Goal: Task Accomplishment & Management: Manage account settings

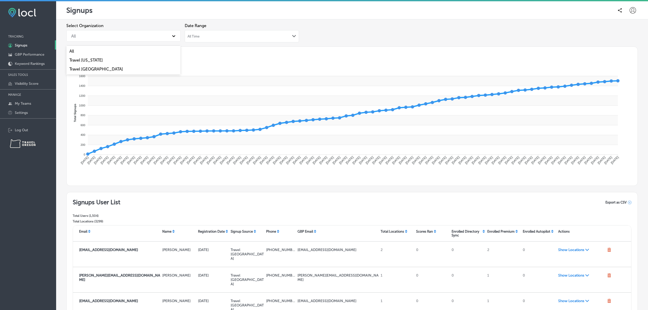
click at [134, 38] on div "All" at bounding box center [119, 35] width 101 height 9
click at [122, 59] on div "Travel Oregon" at bounding box center [123, 60] width 114 height 9
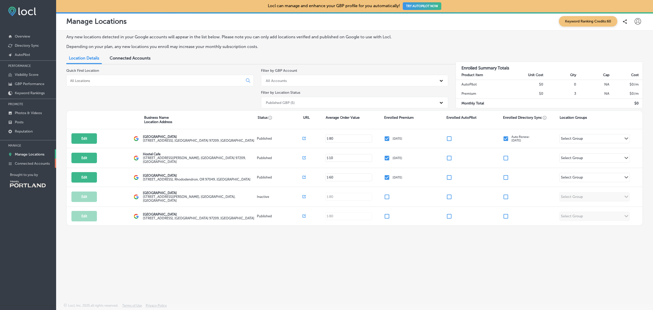
click at [37, 165] on p "Connected Accounts" at bounding box center [32, 163] width 35 height 4
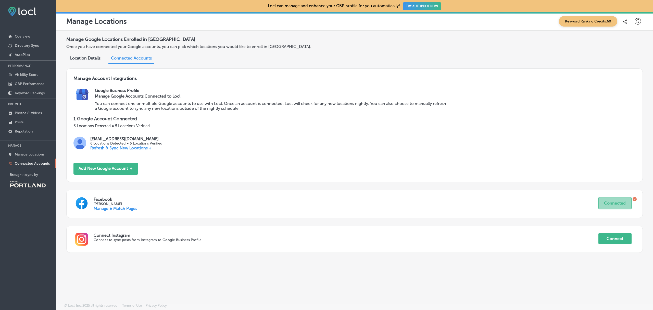
click at [299, 259] on div "Manage Account Integrations Google Business Profile Manage Google Accounts Conn…" at bounding box center [354, 164] width 577 height 192
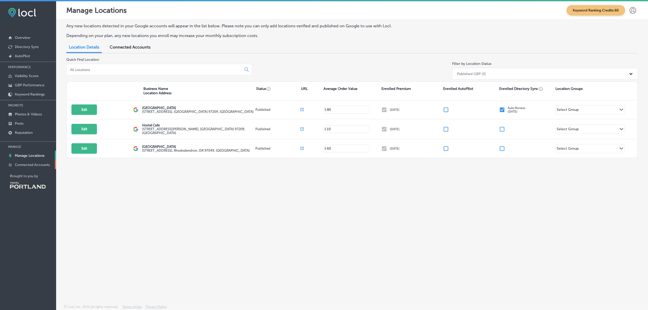
click at [33, 166] on p "Connected Accounts" at bounding box center [32, 165] width 35 height 4
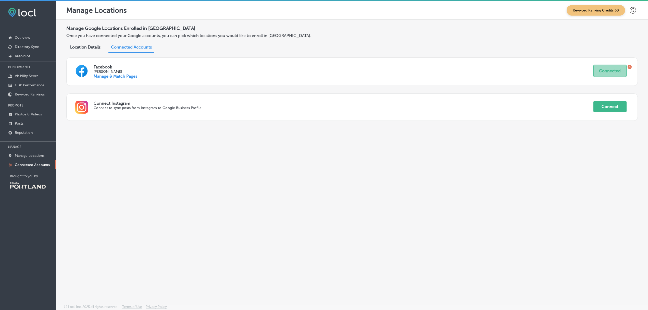
click at [490, 219] on div "Manage Google Locations Enrolled in Locl Once you have connected your Google ac…" at bounding box center [352, 150] width 592 height 261
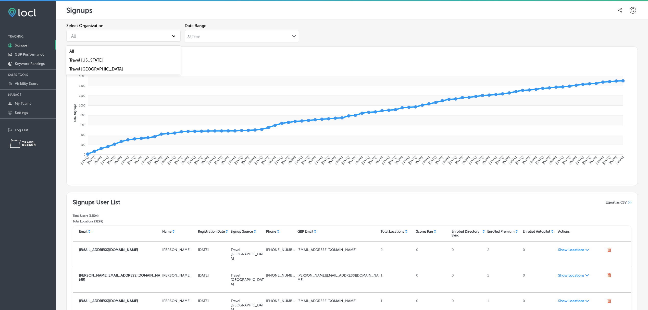
click at [141, 36] on div "All" at bounding box center [119, 35] width 101 height 9
click at [120, 59] on div "Travel Oregon" at bounding box center [123, 60] width 114 height 9
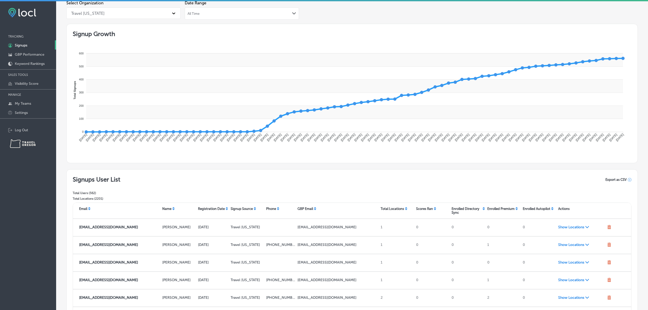
scroll to position [23, 0]
click at [631, 9] on div "Select Organization Travel Oregon Date Range All Time Path Created with Sketch." at bounding box center [352, 11] width 572 height 23
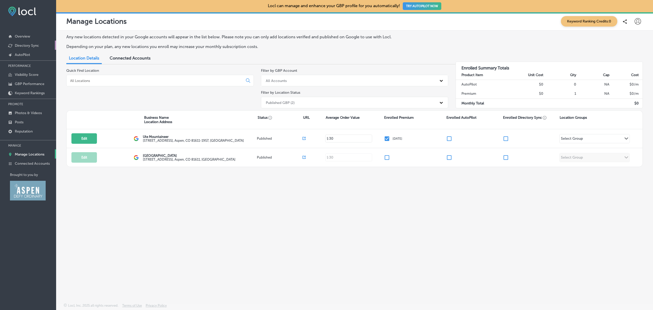
click at [31, 47] on p "Directory Sync" at bounding box center [27, 45] width 24 height 4
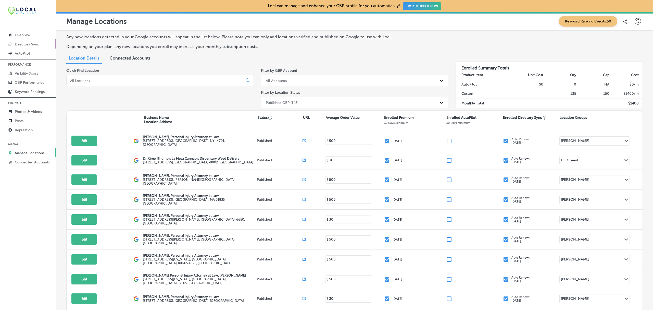
click at [26, 43] on p "Directory Sync" at bounding box center [27, 44] width 24 height 4
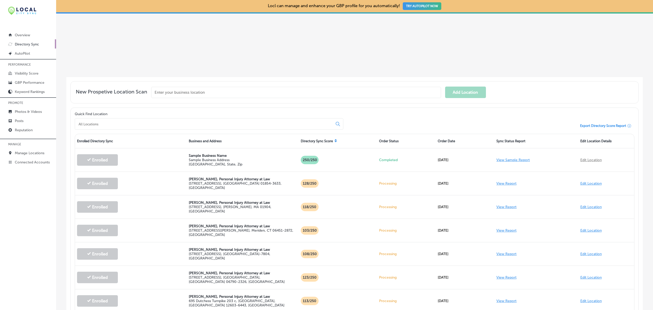
scroll to position [103, 0]
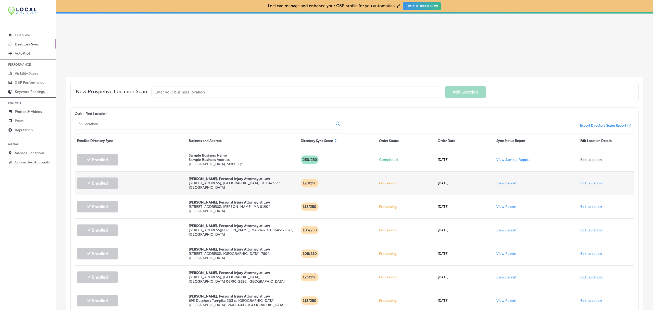
click at [502, 183] on link "View Report" at bounding box center [507, 183] width 20 height 4
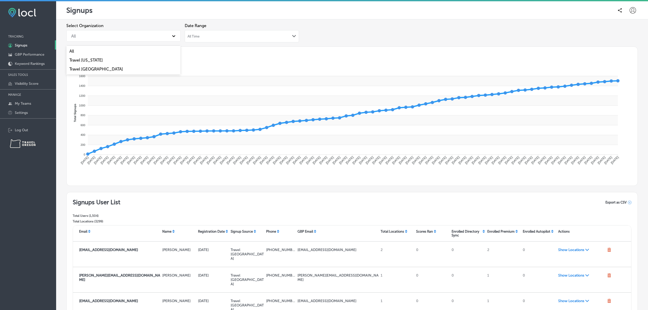
click at [134, 39] on div "All" at bounding box center [119, 35] width 101 height 9
click at [104, 60] on div "Travel Oregon" at bounding box center [123, 60] width 114 height 9
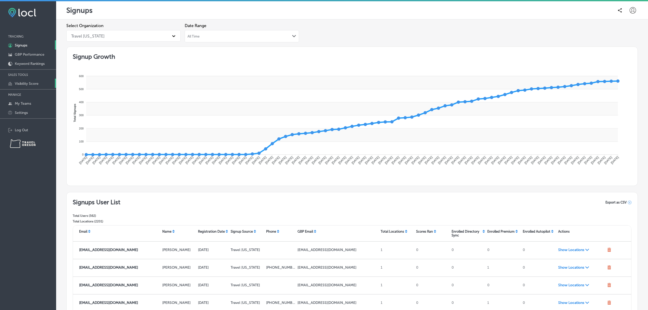
click at [24, 85] on p "Visibility Score" at bounding box center [27, 83] width 24 height 4
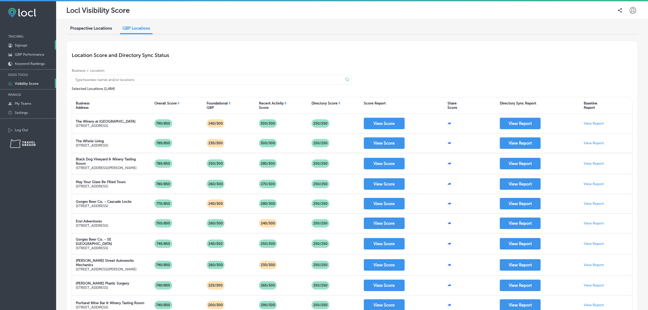
click at [39, 44] on link "1C5FB5B5-4719-4D7E-806B-B4503F7351CA Created with sketchtool. Signups" at bounding box center [28, 44] width 56 height 9
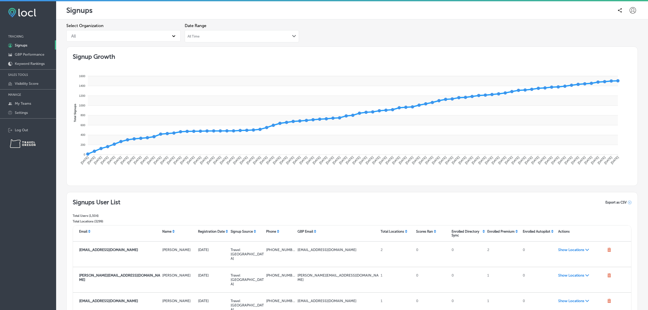
click at [144, 34] on div "All" at bounding box center [119, 35] width 101 height 9
click at [122, 58] on div "Travel Oregon" at bounding box center [123, 60] width 114 height 9
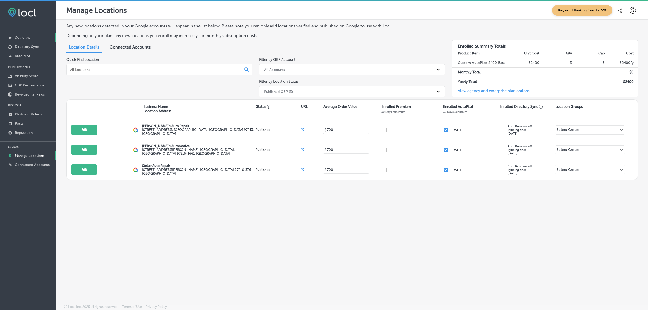
click at [35, 35] on link "Overview" at bounding box center [28, 37] width 56 height 9
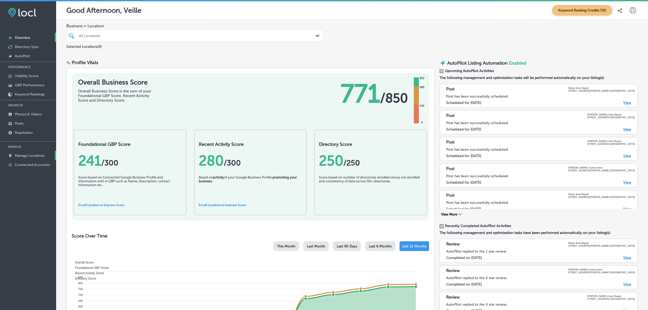
click at [40, 157] on p "Manage Locations" at bounding box center [30, 155] width 30 height 4
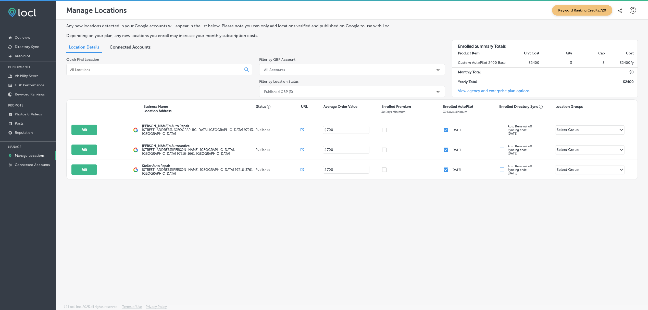
scroll to position [1, 0]
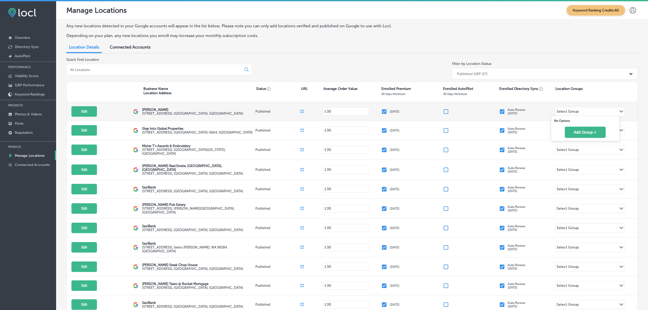
click at [570, 111] on div "Select Group" at bounding box center [568, 112] width 22 height 6
click at [588, 60] on div "Filter by Location Status Published GBP (27)" at bounding box center [545, 69] width 186 height 24
click at [584, 111] on div "Select Group Path Created with Sketch." at bounding box center [589, 111] width 69 height 9
click at [352, 61] on div "Quick Find Location Filter by Location Status Published GBP (27)" at bounding box center [352, 69] width 572 height 24
click at [574, 114] on div "Select Group" at bounding box center [568, 112] width 22 height 6
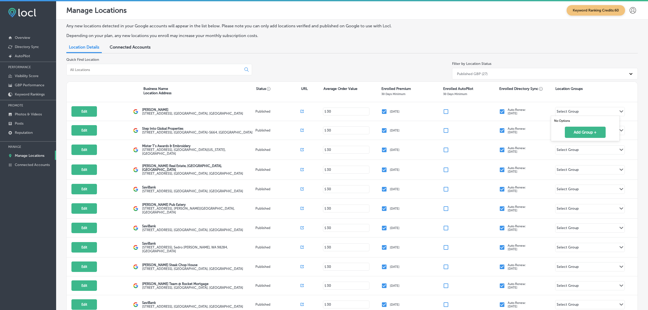
click at [410, 74] on div "Quick Find Location Filter by Location Status Published GBP (27)" at bounding box center [352, 69] width 572 height 24
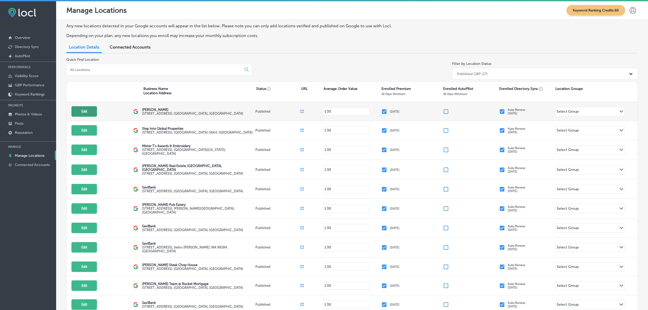
click at [81, 109] on button "Edit" at bounding box center [84, 111] width 26 height 10
select select "US"
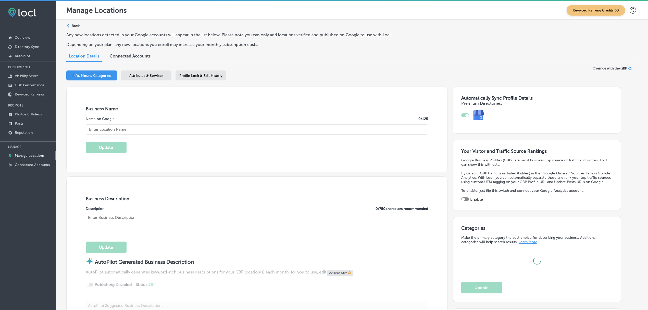
type input "[PERSON_NAME]"
type input "[PHONE_NUMBER]"
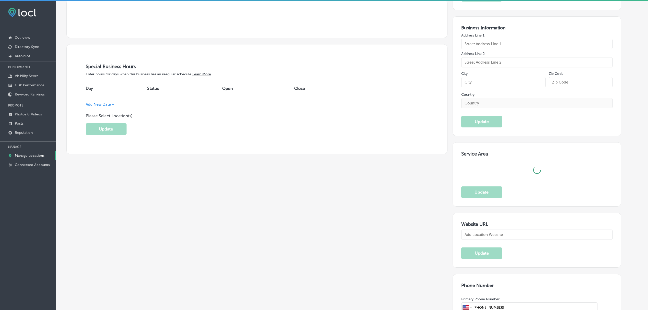
type textarea "[PERSON_NAME] is a leading women's health clinic dedicated to empowering you th…"
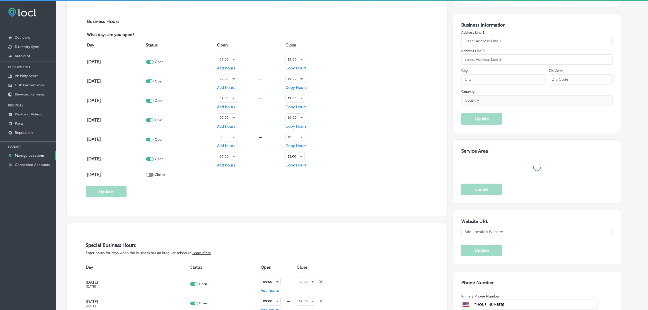
checkbox input "true"
type input "[URL][DOMAIN_NAME]"
type textarea "[PERSON_NAME] is a leading women's health clinic dedicated to empowering you th…"
type input "[STREET_ADDRESS]"
type input "Suite A"
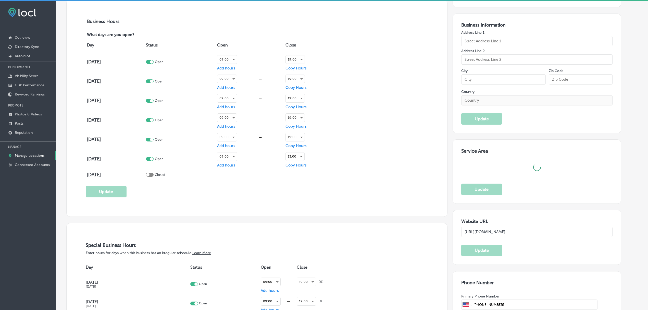
type input "[GEOGRAPHIC_DATA][PERSON_NAME]"
type input "98274"
type input "US"
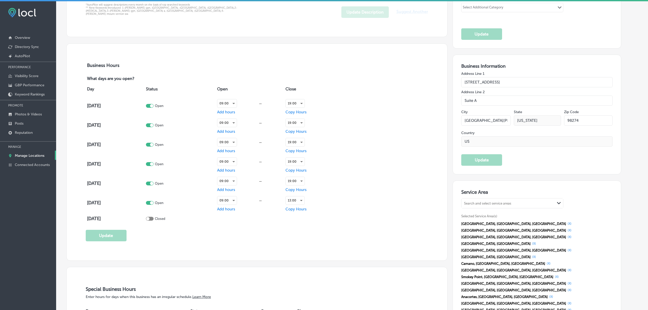
scroll to position [329, 0]
click at [31, 112] on link "Photos & Videos" at bounding box center [28, 113] width 56 height 9
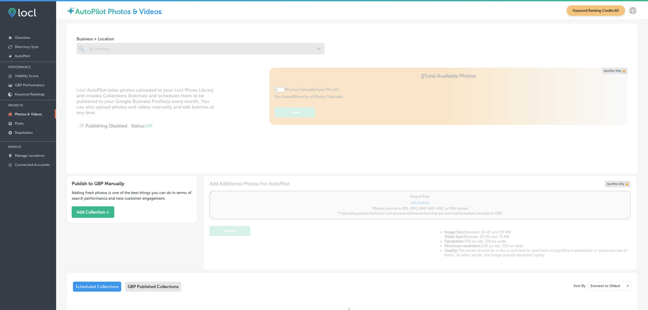
type input "5"
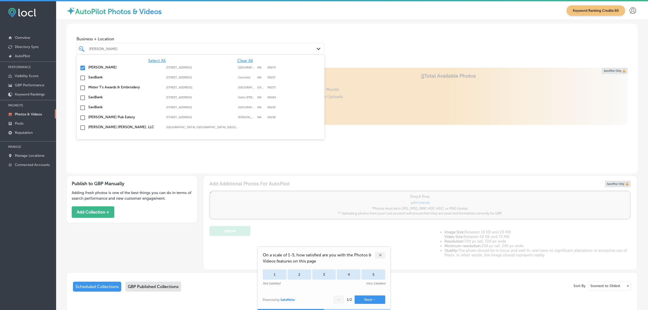
click at [317, 48] on icon "Path Created with Sketch." at bounding box center [319, 49] width 4 height 2
click at [239, 61] on span "Clear All" at bounding box center [245, 60] width 16 height 5
click at [155, 59] on span "Select All" at bounding box center [156, 60] width 17 height 5
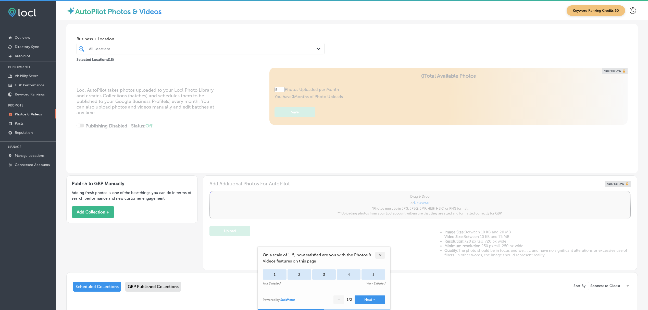
click at [351, 43] on div "Business + Location All Locations Path Created with Sketch. Selected Locations …" at bounding box center [352, 43] width 572 height 39
click at [42, 85] on p "GBP Performance" at bounding box center [30, 85] width 30 height 4
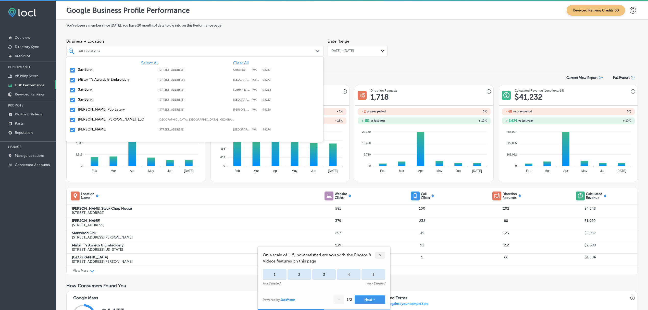
click at [316, 52] on icon "Path Created with Sketch." at bounding box center [318, 51] width 4 height 2
click at [238, 62] on span "Clear All" at bounding box center [241, 62] width 16 height 5
click at [73, 69] on input "checkbox" at bounding box center [72, 70] width 6 height 6
click at [71, 81] on input "checkbox" at bounding box center [72, 80] width 6 height 6
click at [71, 91] on input "checkbox" at bounding box center [72, 90] width 6 height 6
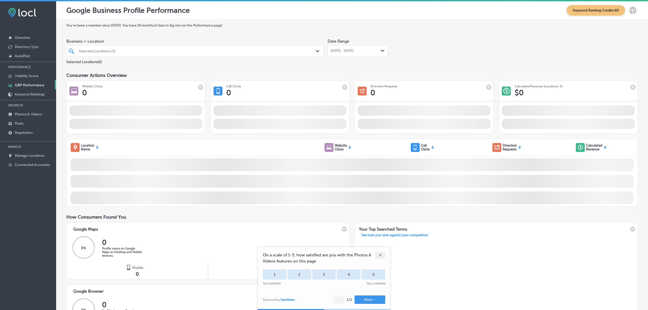
click at [431, 71] on div "You've been a member since [DATE] . You have 20 months of data to dig into on t…" at bounding box center [352, 224] width 572 height 402
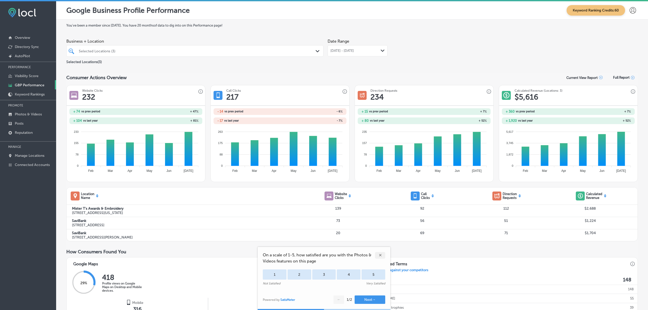
click at [376, 53] on div "[DATE] - [DATE] Path Created with Sketch." at bounding box center [358, 50] width 60 height 11
click at [420, 64] on div "Business + Location Selected Locations (3) Path Created with Sketch. Selected L…" at bounding box center [352, 50] width 572 height 29
click at [379, 255] on div "✕" at bounding box center [380, 255] width 10 height 7
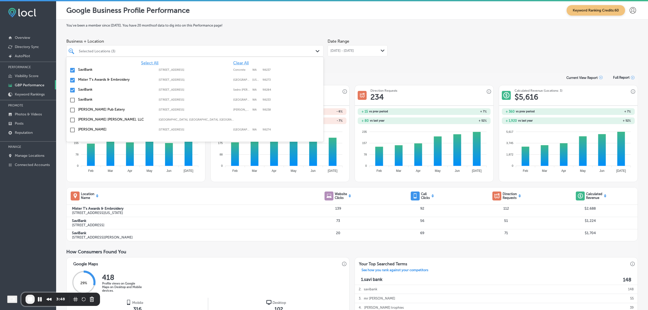
click at [311, 50] on div "Selected Locations (3)" at bounding box center [197, 51] width 237 height 4
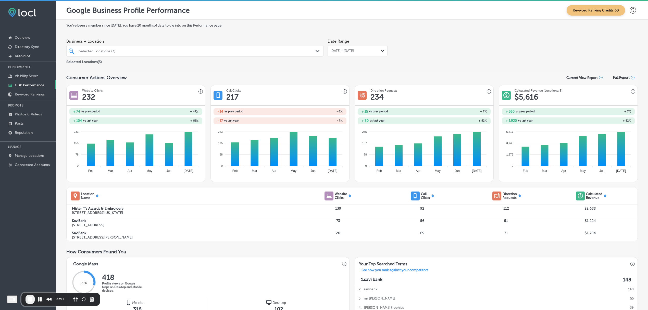
click at [346, 76] on div "Consumer Actions Overview Current View Report Full Report" at bounding box center [352, 77] width 572 height 10
click at [381, 49] on div "Path Created with Sketch." at bounding box center [383, 51] width 4 height 4
click at [419, 62] on div "Business + Location Selected Locations (3) Path Created with Sketch. Selected L…" at bounding box center [352, 50] width 572 height 29
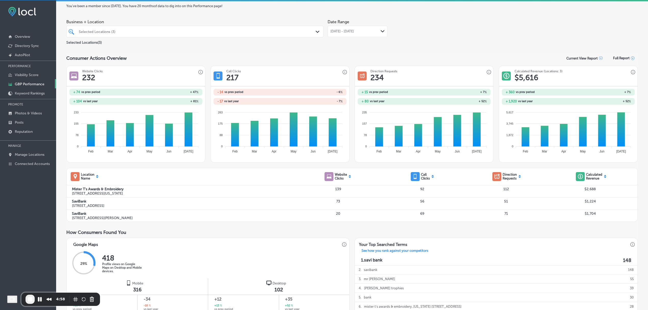
scroll to position [18, 0]
click at [32, 302] on button "End Recording" at bounding box center [30, 298] width 9 height 9
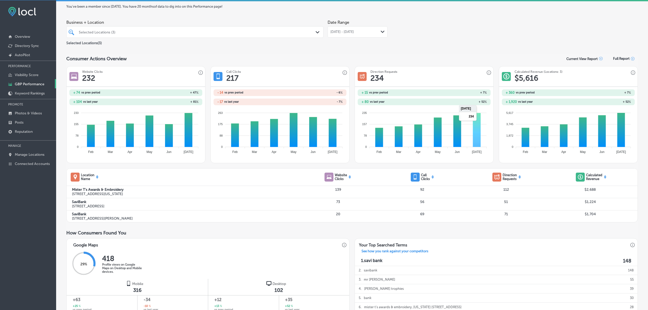
scroll to position [0, 0]
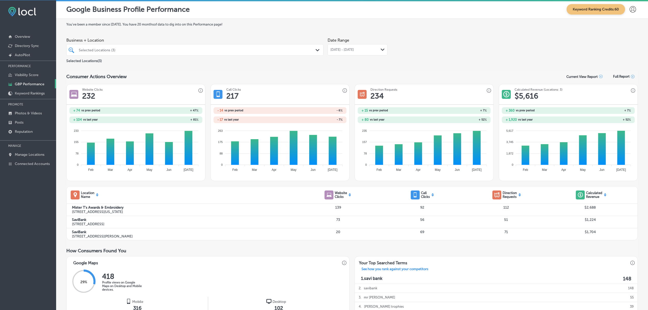
click at [630, 8] on icon at bounding box center [633, 9] width 6 height 6
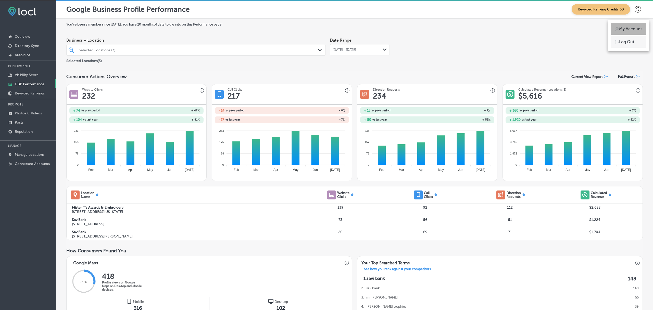
click at [629, 28] on p "My Account" at bounding box center [630, 29] width 23 height 6
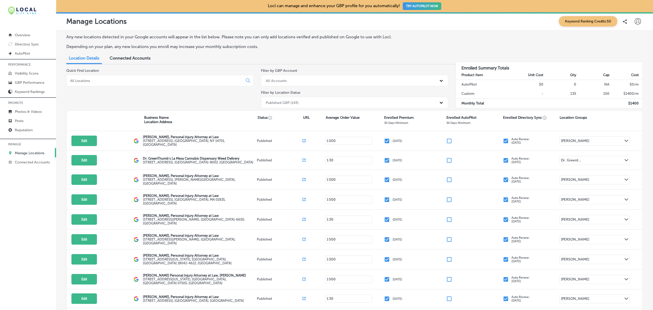
click at [635, 20] on icon at bounding box center [638, 21] width 6 height 6
click at [633, 40] on p "My Account" at bounding box center [630, 40] width 23 height 6
select select "US"
